Goal: Transaction & Acquisition: Purchase product/service

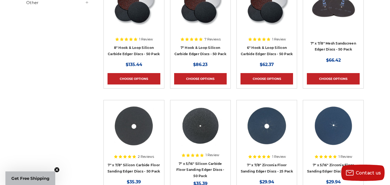
scroll to position [147, 0]
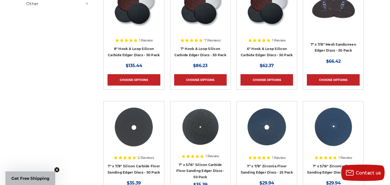
click at [148, 115] on img at bounding box center [133, 126] width 43 height 43
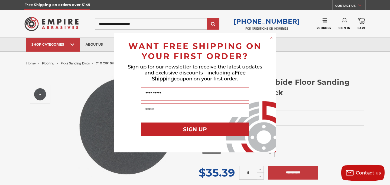
scroll to position [7, 0]
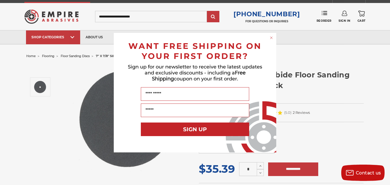
click at [272, 36] on circle "Close dialog" at bounding box center [271, 37] width 5 height 5
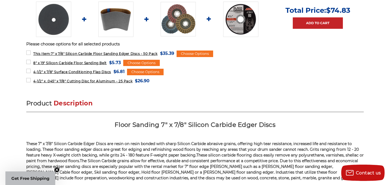
scroll to position [260, 0]
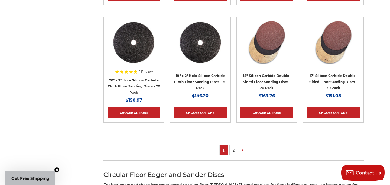
scroll to position [329, 0]
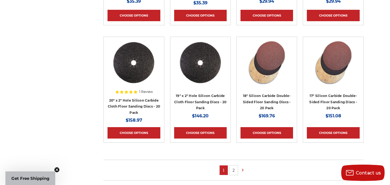
click at [267, 53] on img at bounding box center [266, 62] width 43 height 43
